Goal: Complete application form: Complete application form

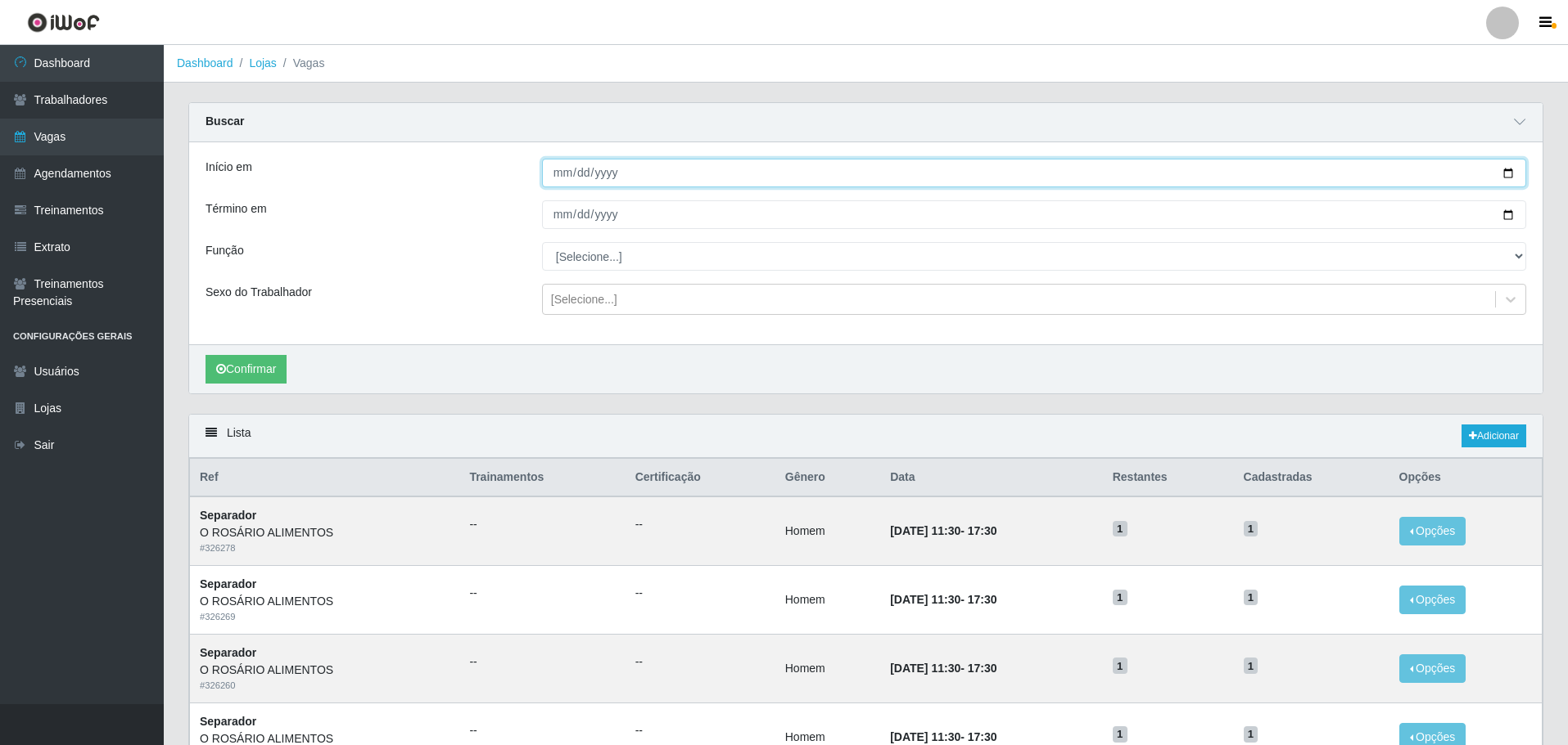
click at [1502, 168] on input "Início em" at bounding box center [1033, 173] width 984 height 28
type input "[DATE]"
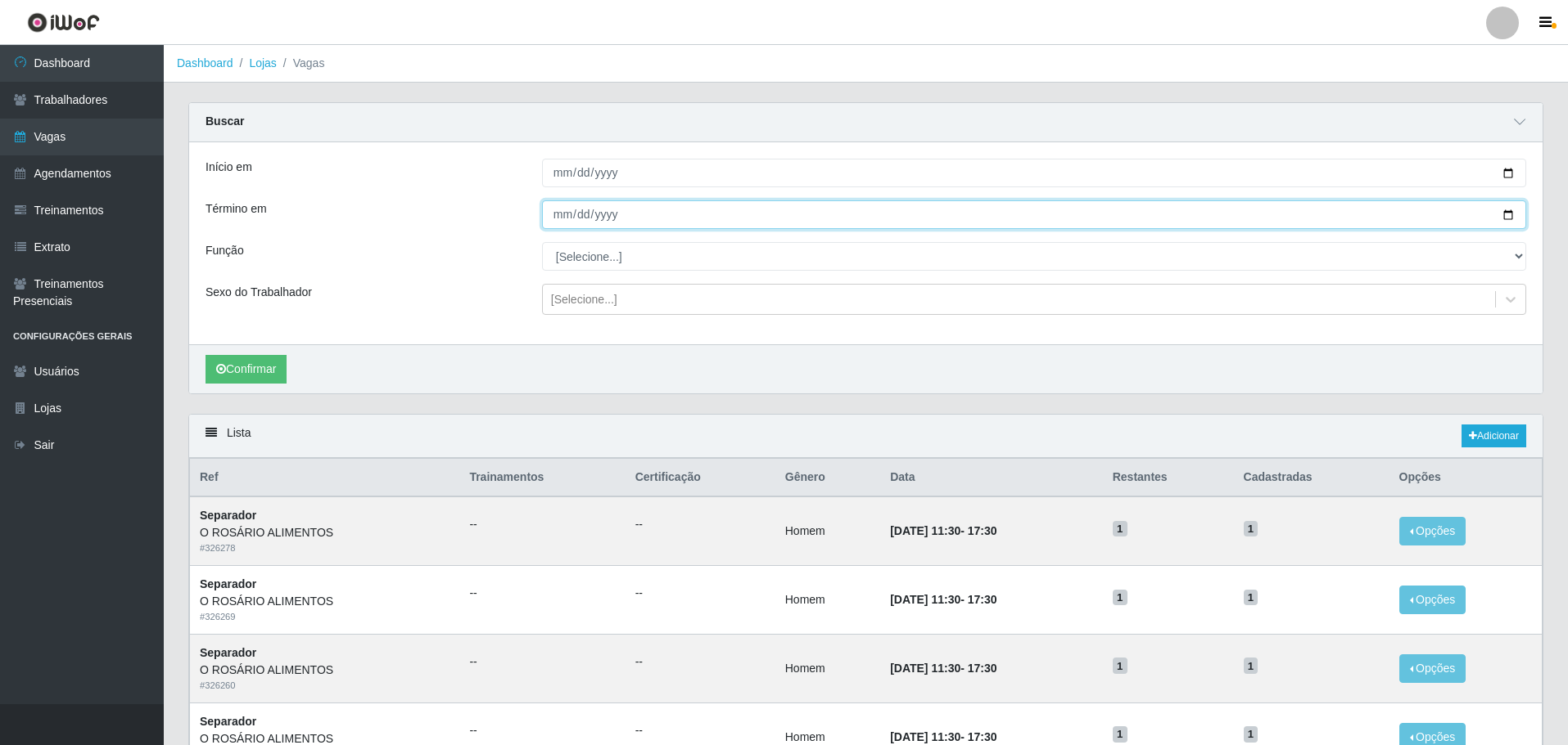
click at [1509, 223] on input "Término em" at bounding box center [1033, 214] width 984 height 28
type input "[DATE]"
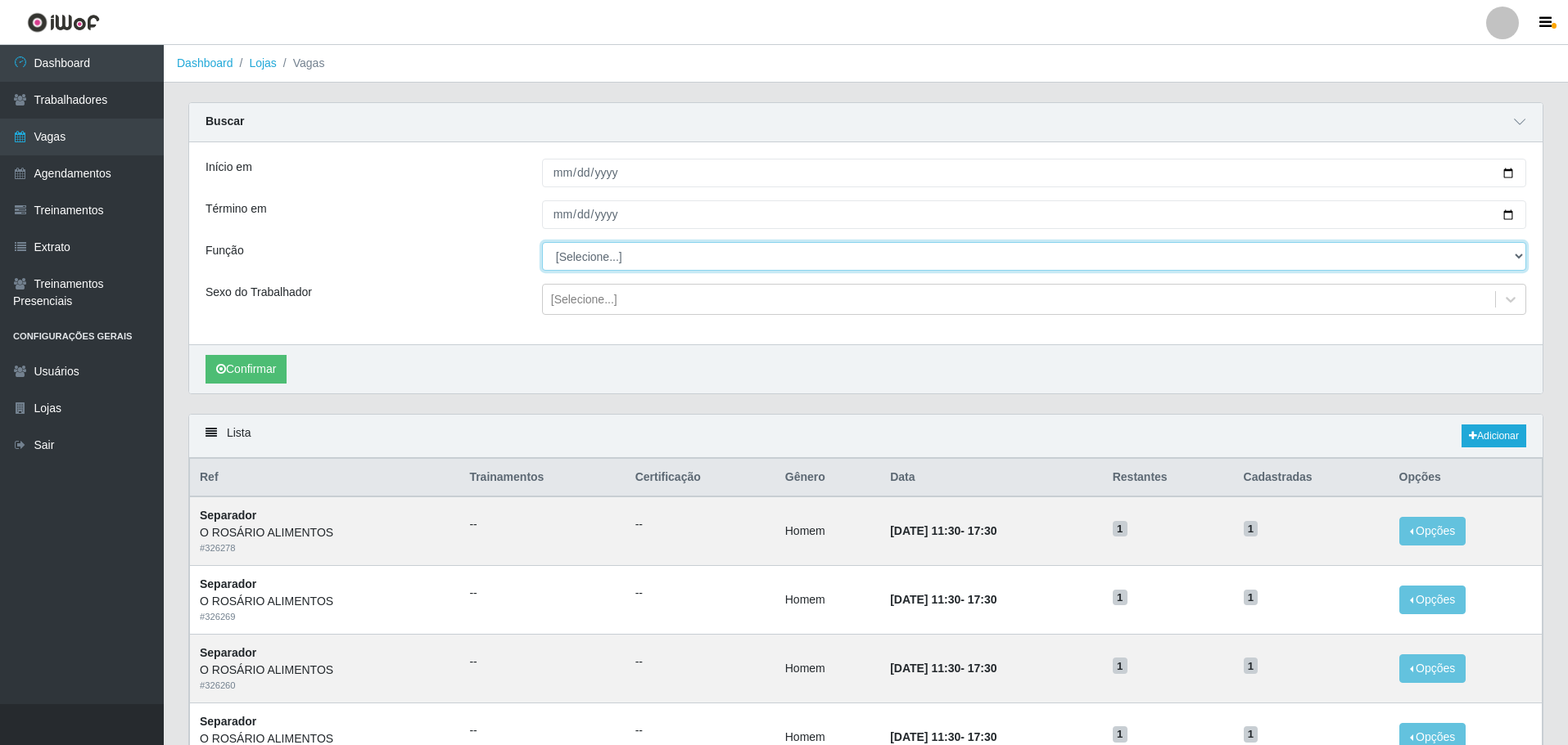
click at [655, 255] on select "[Selecione...] Auxiliar de Depósito Auxiliar de Depósito + Auxiliar de Depósito…" at bounding box center [1033, 256] width 984 height 28
select select "24"
click at [541, 243] on select "[Selecione...] Auxiliar de Depósito Auxiliar de Depósito + Auxiliar de Depósito…" at bounding box center [1033, 256] width 984 height 28
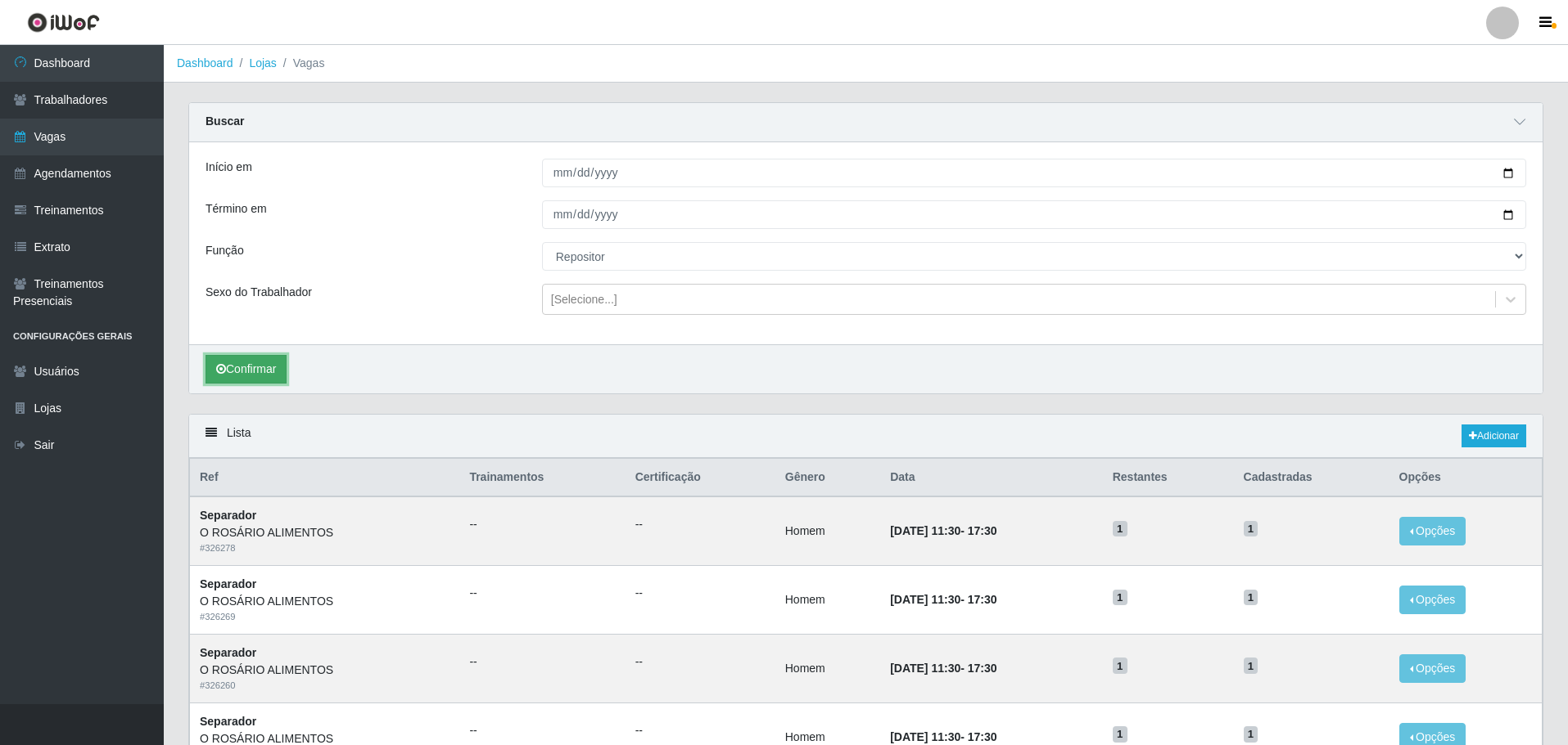
click at [254, 367] on button "Confirmar" at bounding box center [246, 368] width 81 height 28
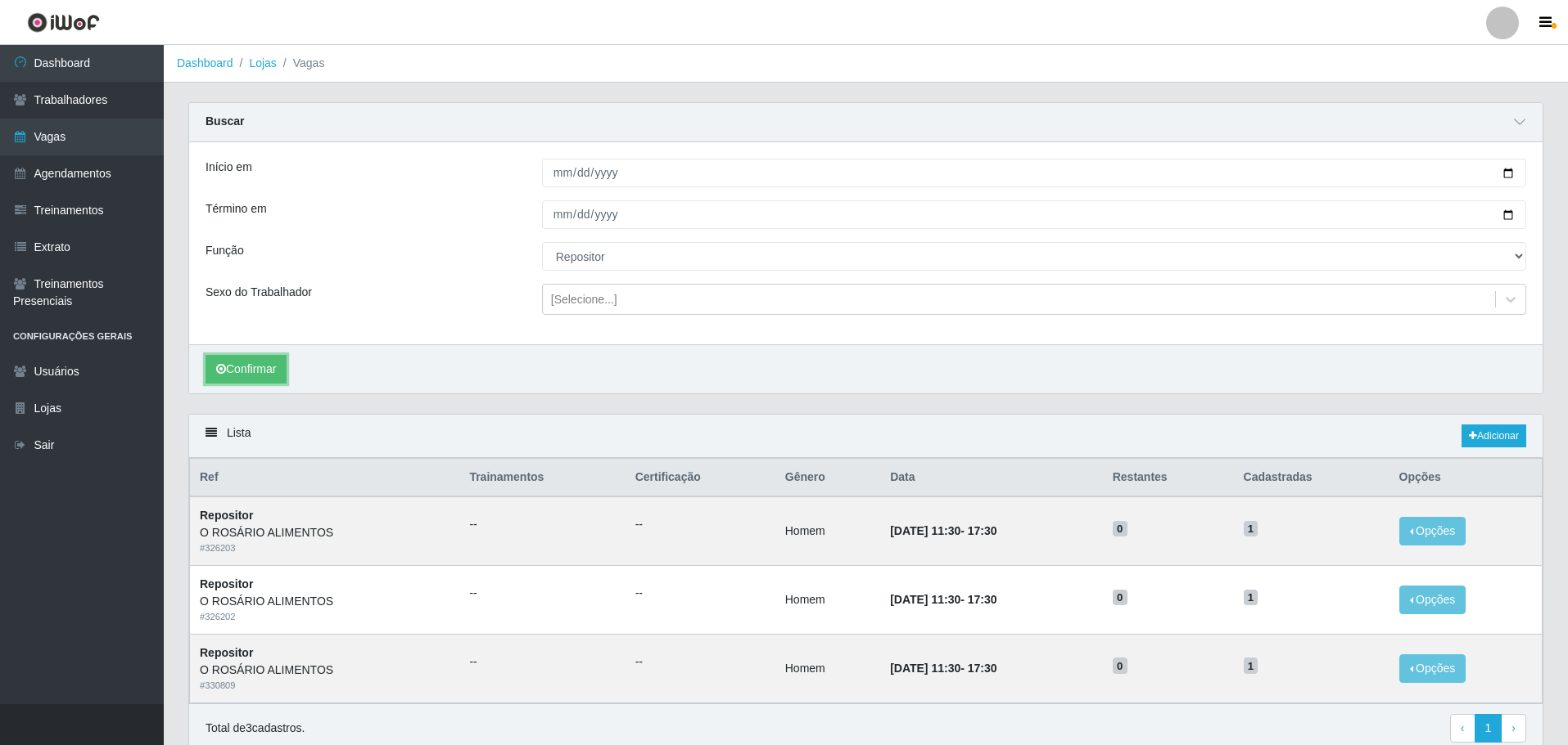
scroll to position [69, 0]
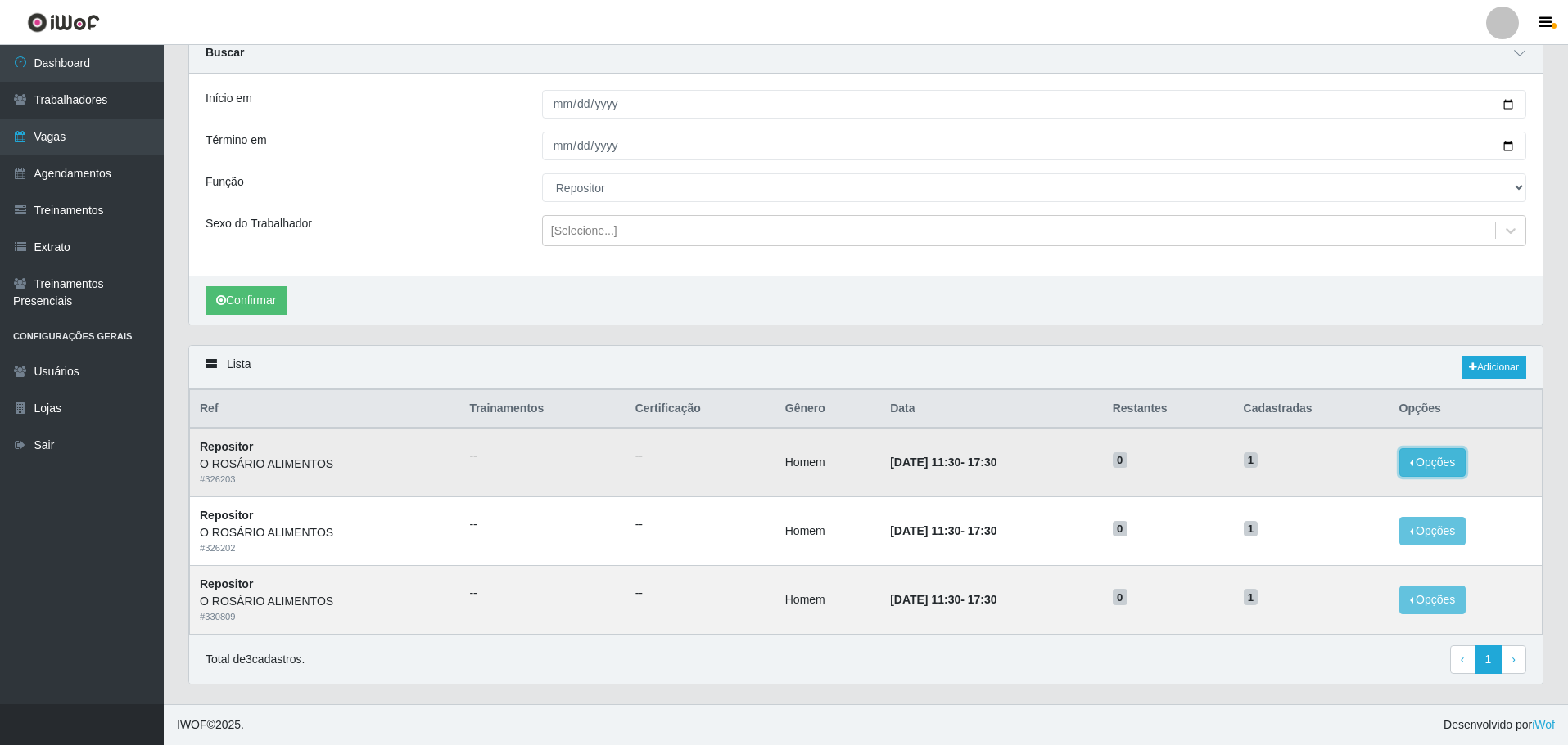
click at [1454, 462] on button "Opções" at bounding box center [1432, 462] width 67 height 28
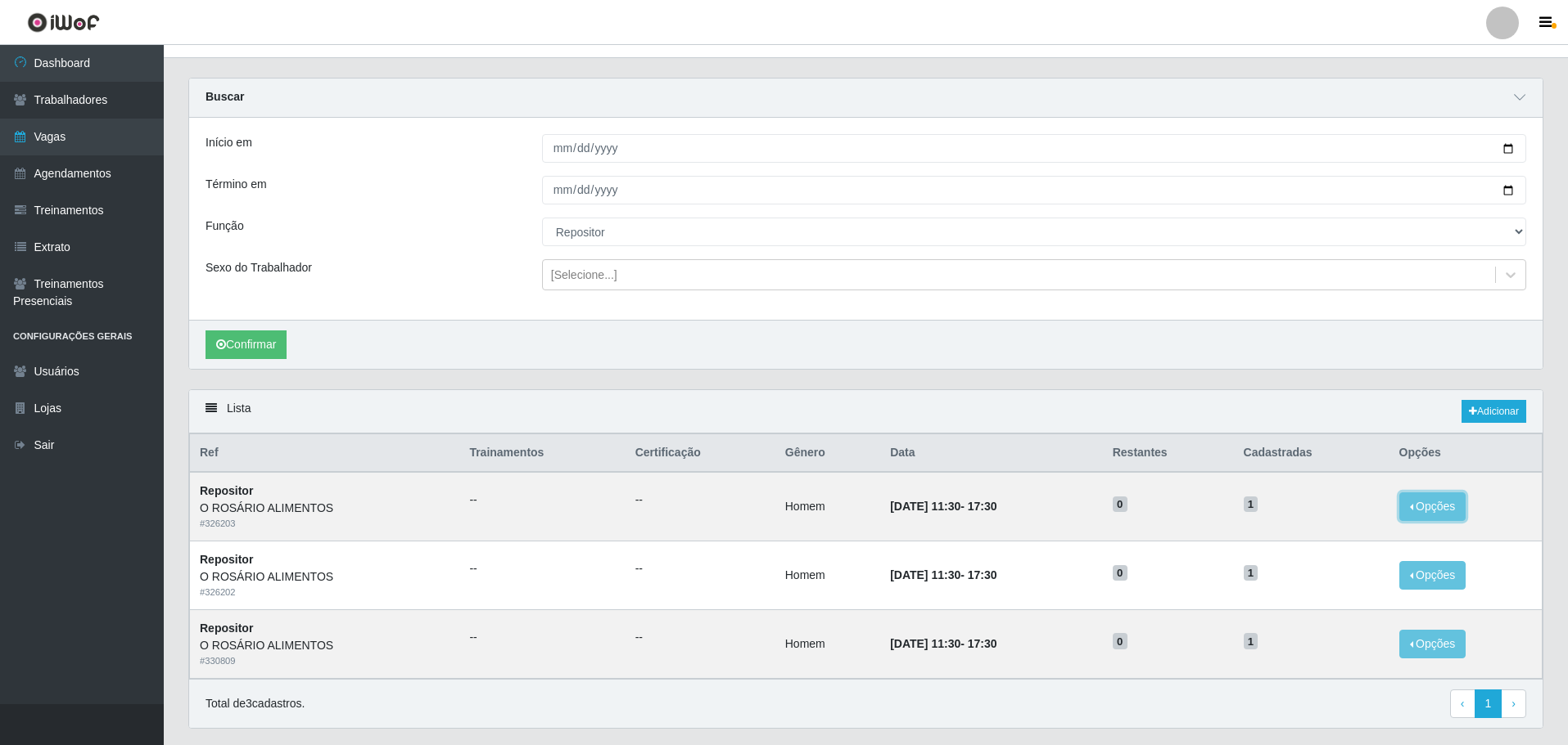
scroll to position [0, 0]
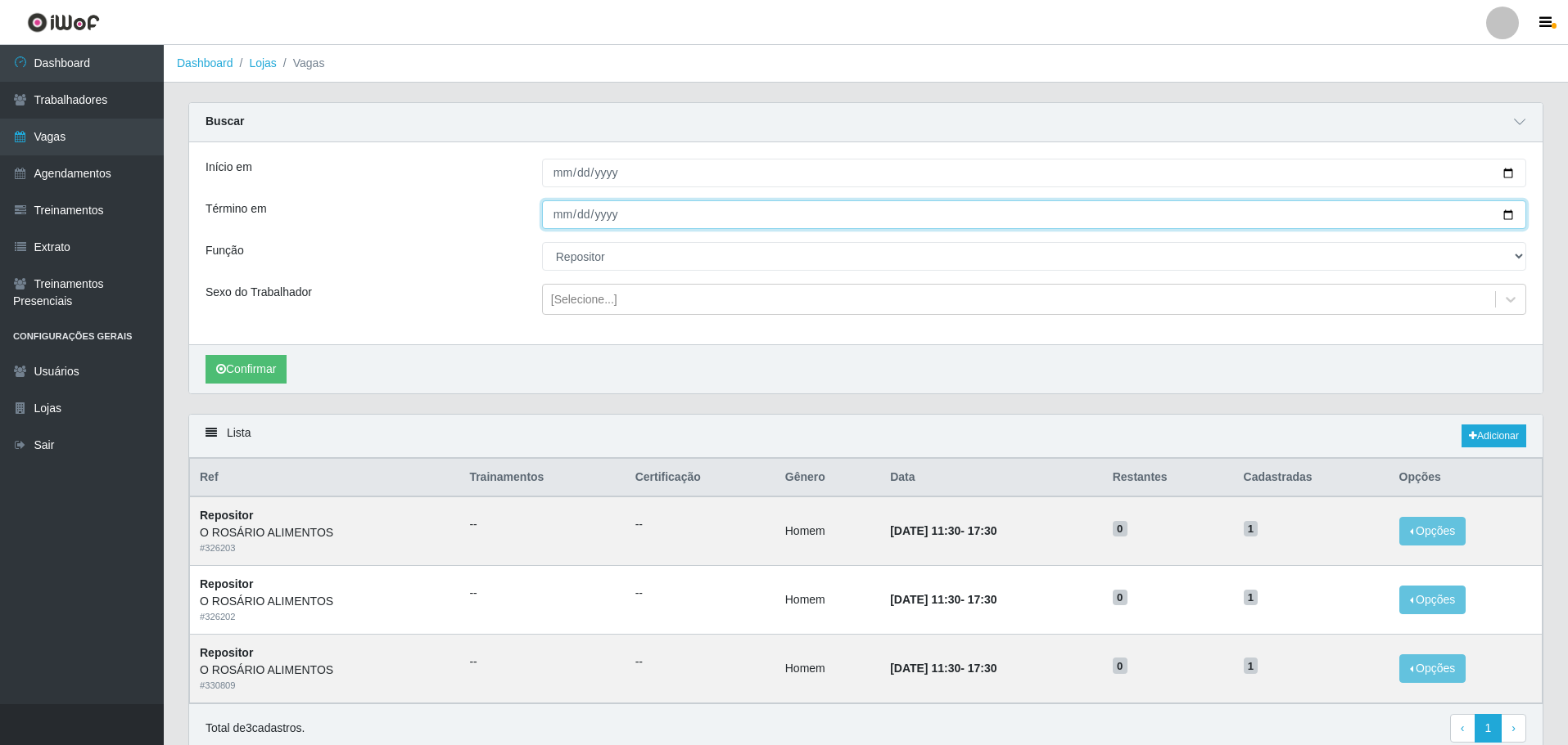
click at [1512, 226] on input "[DATE]" at bounding box center [1033, 214] width 984 height 28
click at [1505, 216] on input "[DATE]" at bounding box center [1033, 214] width 984 height 28
type input "[DATE]"
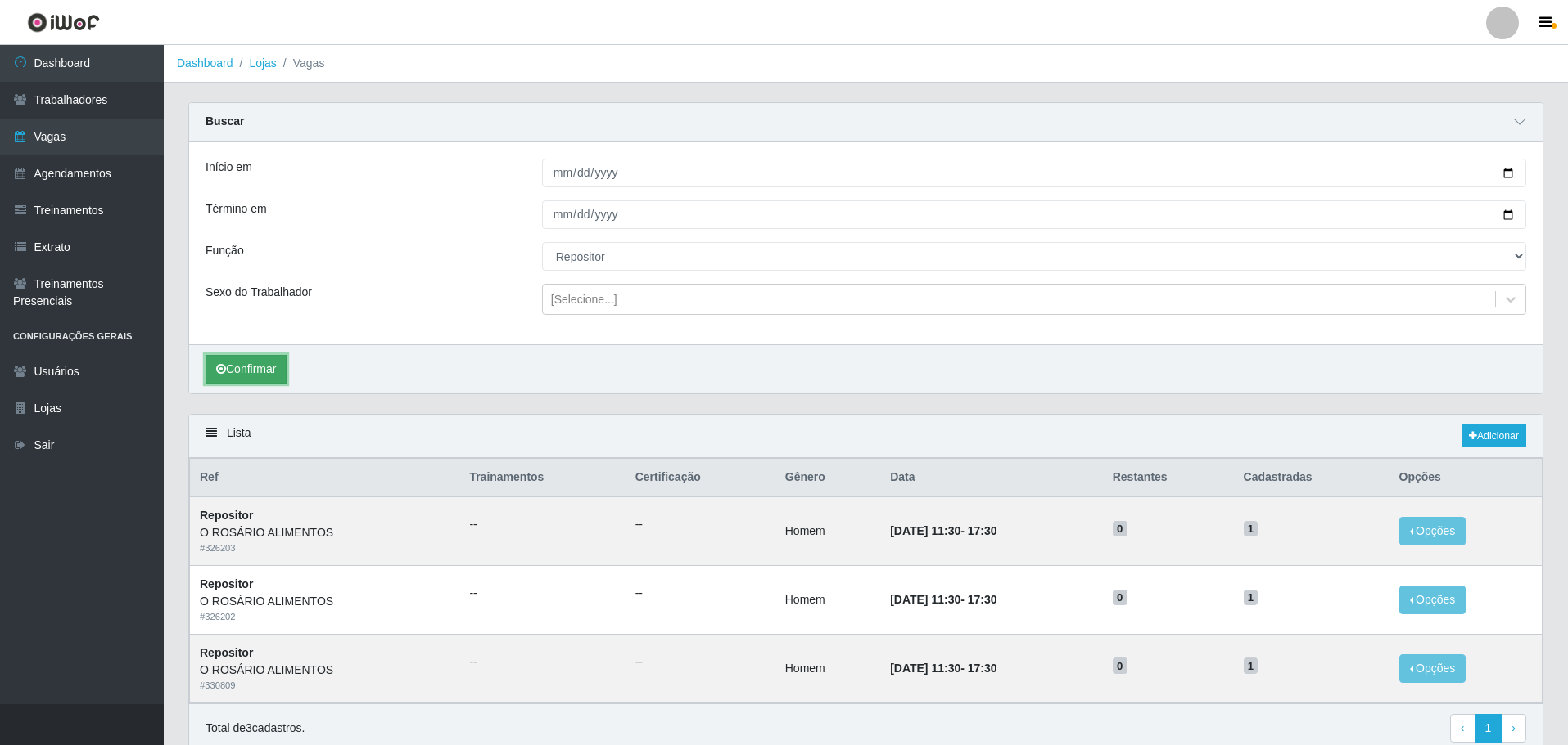
click at [256, 363] on button "Confirmar" at bounding box center [246, 368] width 81 height 28
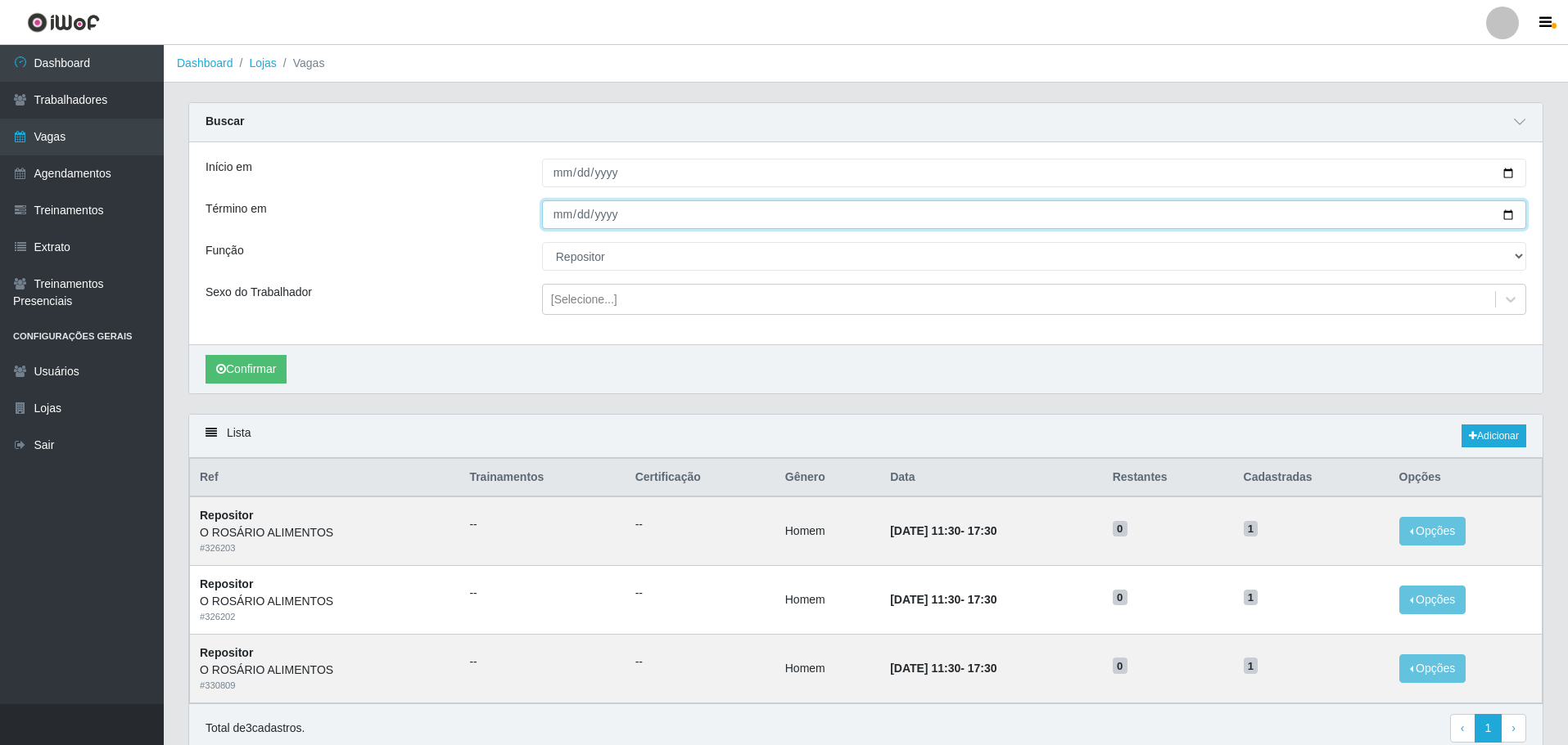
click at [1516, 210] on input "[DATE]" at bounding box center [1033, 214] width 984 height 28
click at [1503, 216] on input "[DATE]" at bounding box center [1033, 214] width 984 height 28
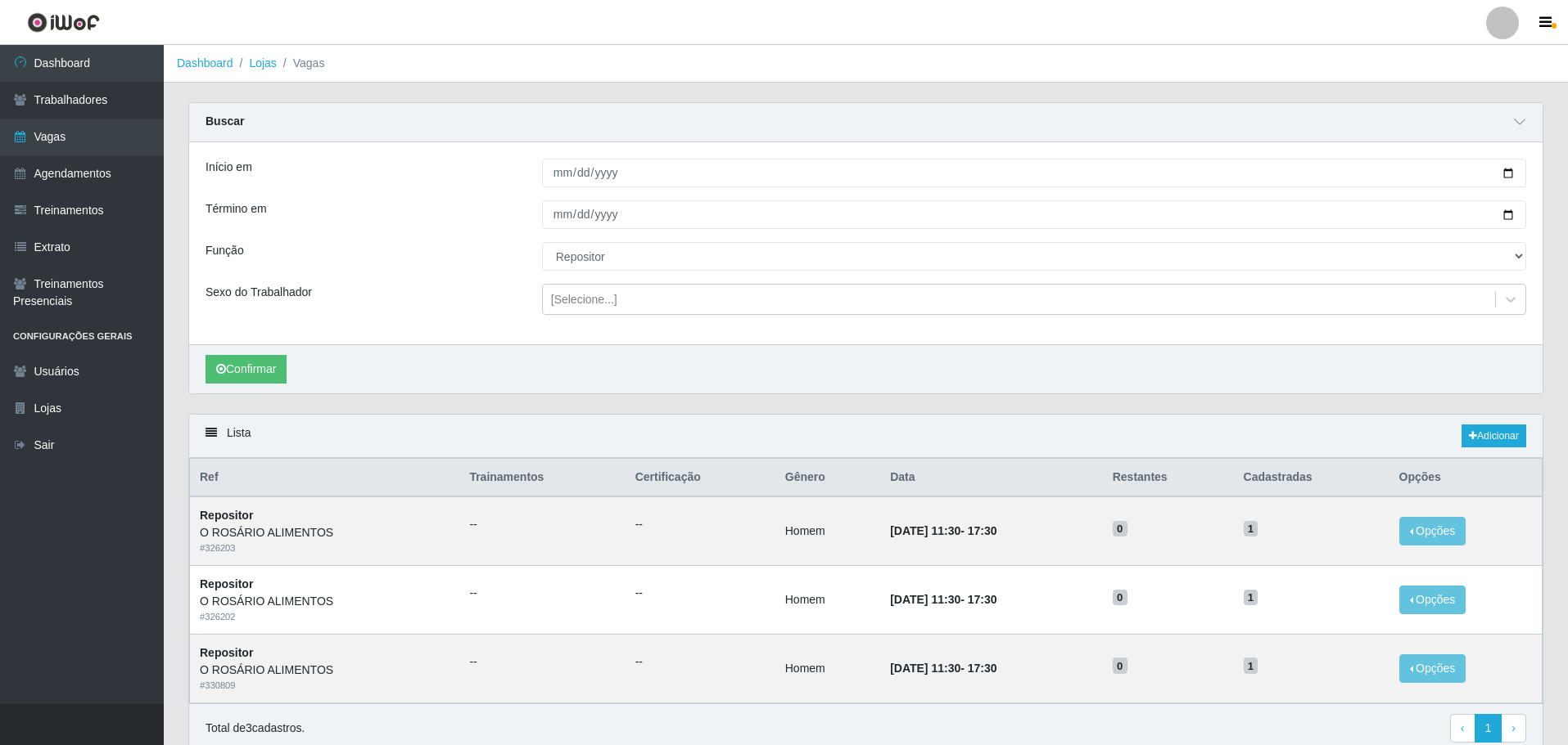
click at [946, 387] on div "Confirmar" at bounding box center [865, 369] width 1353 height 49
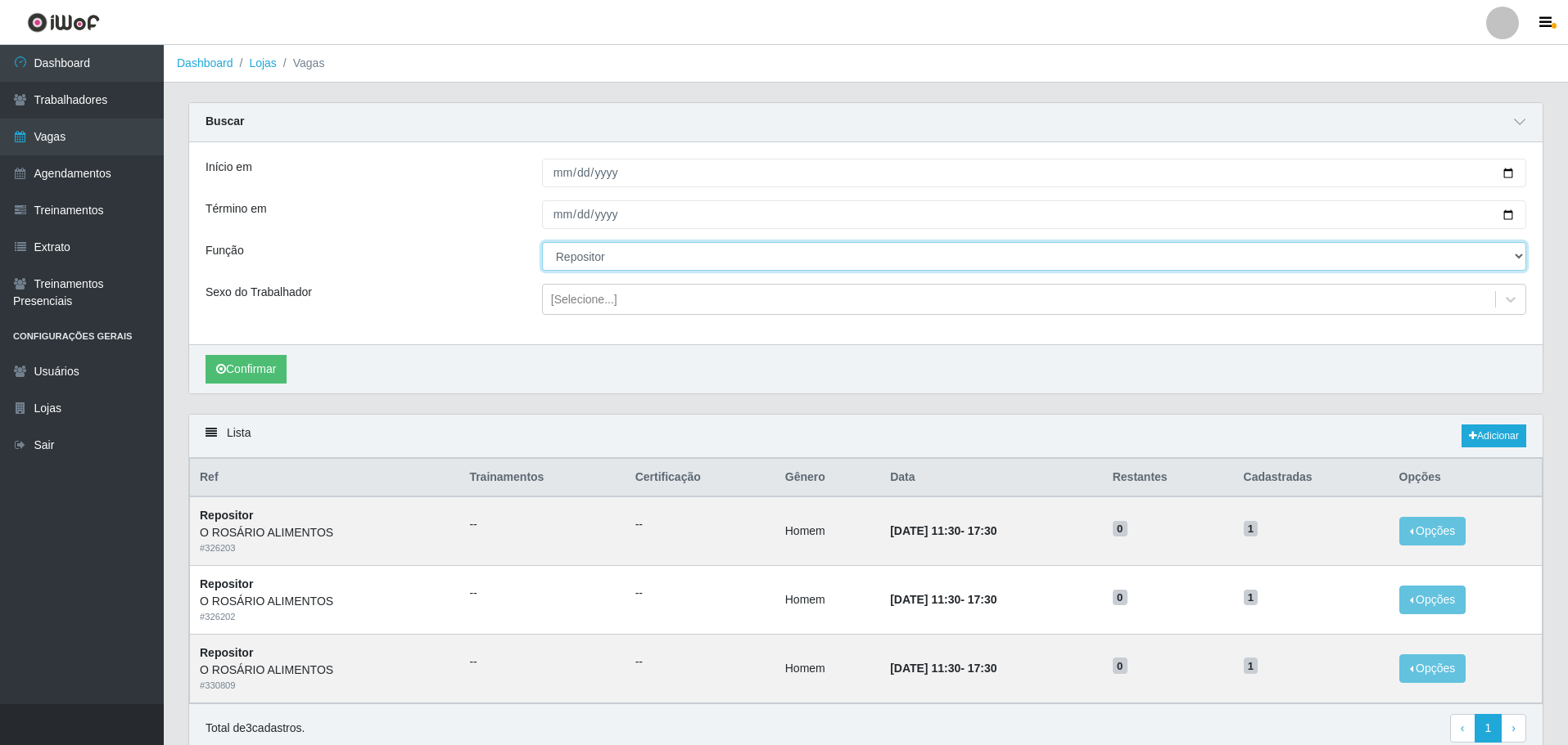
click at [706, 261] on select "[Selecione...] Auxiliar de Depósito Auxiliar de Depósito + Auxiliar de Depósito…" at bounding box center [1033, 256] width 984 height 28
